Goal: Information Seeking & Learning: Learn about a topic

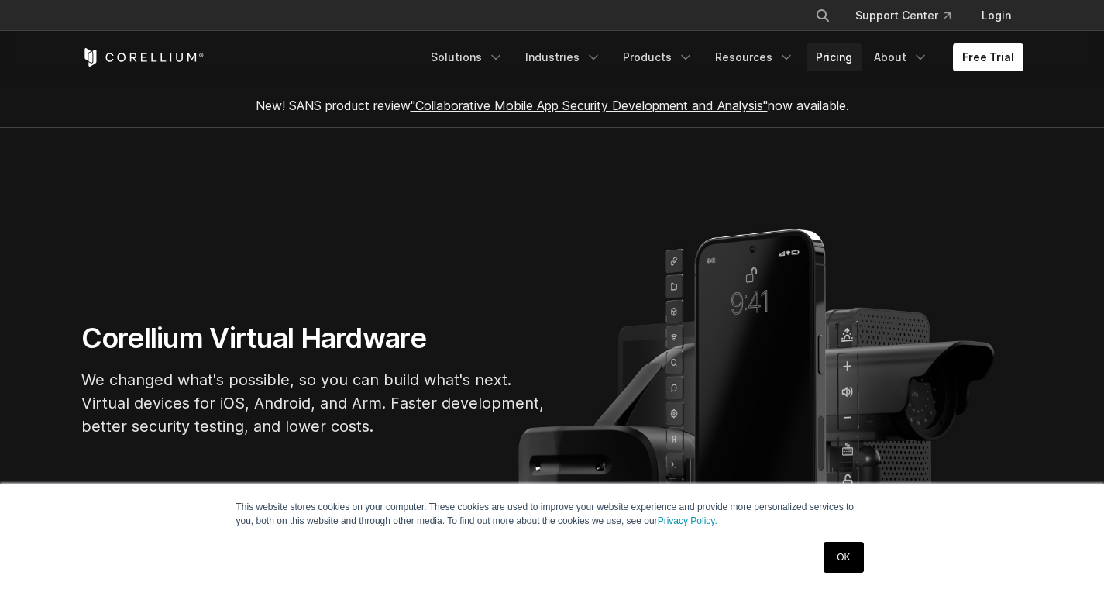
click at [813, 63] on link "Pricing" at bounding box center [833, 57] width 55 height 28
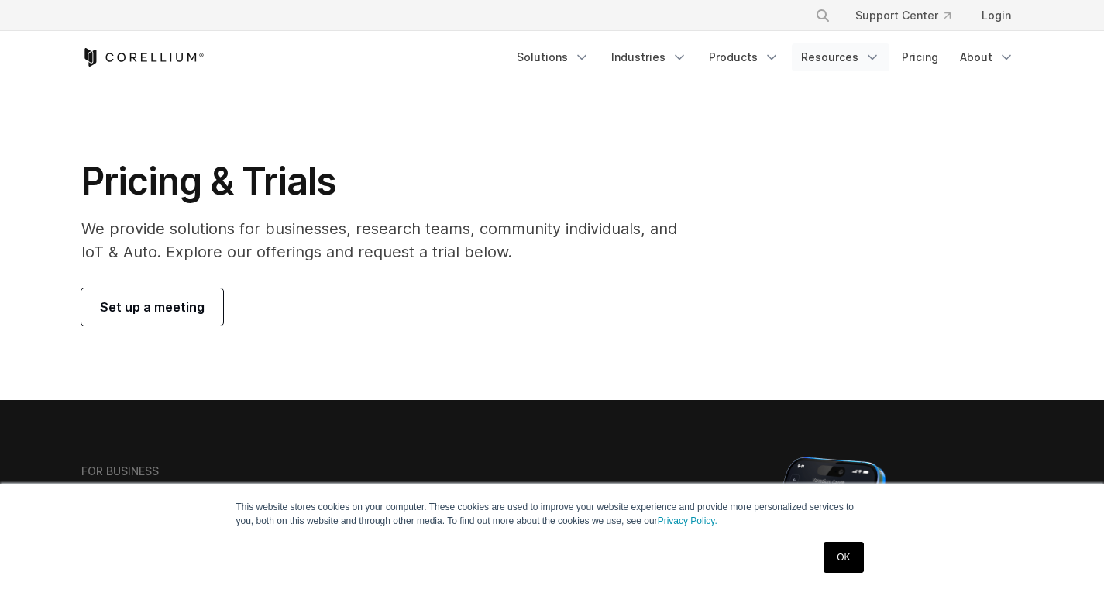
click at [869, 58] on icon "Navigation Menu" at bounding box center [871, 57] width 15 height 15
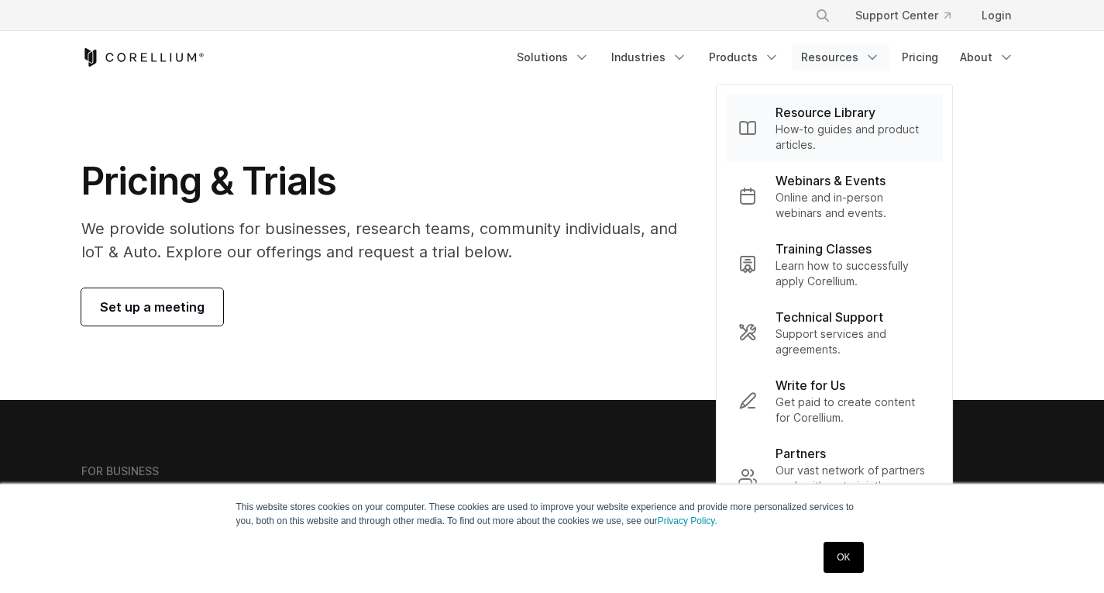
click at [831, 144] on p "How-to guides and product articles." at bounding box center [852, 137] width 155 height 31
